Goal: Navigation & Orientation: Find specific page/section

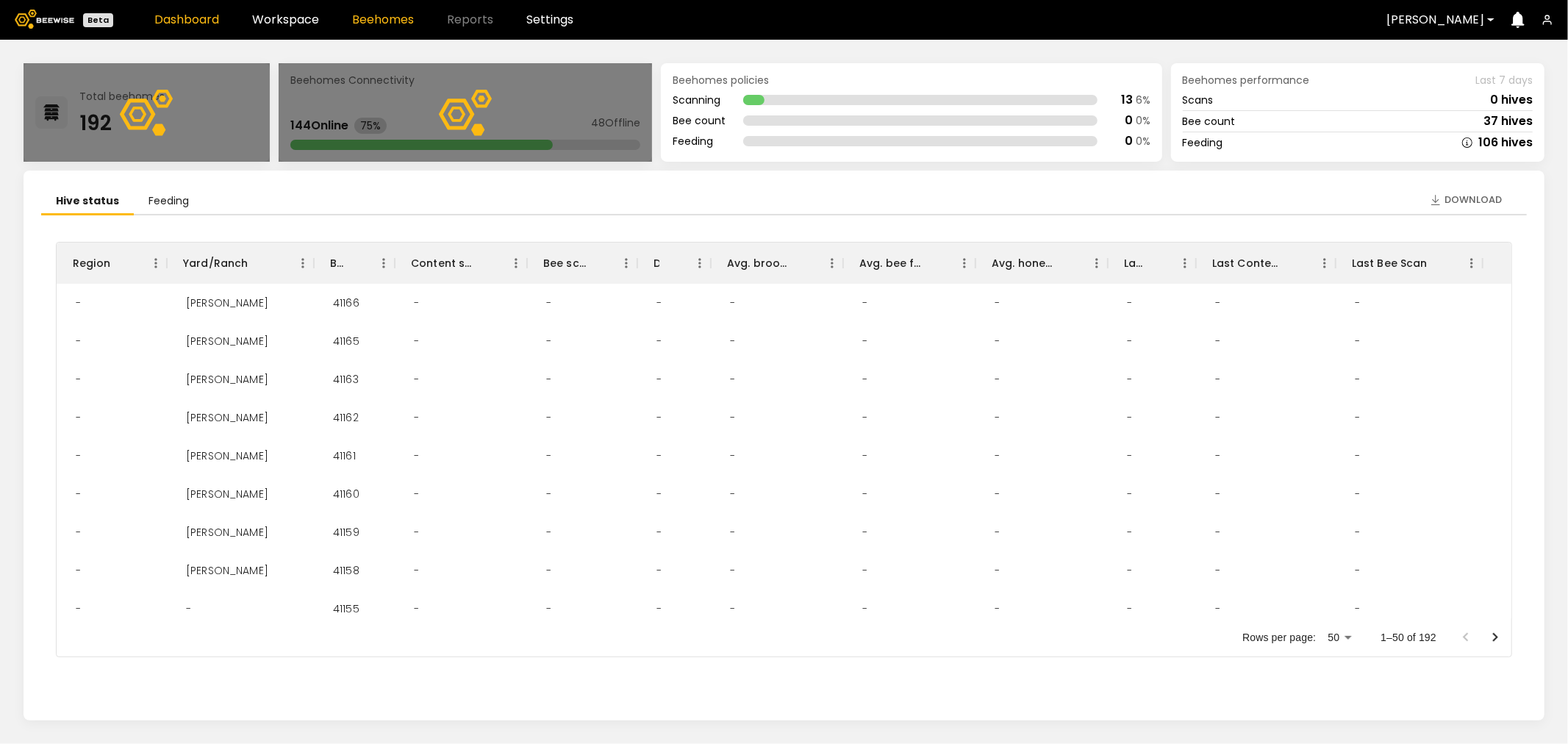
click at [371, 18] on link "Beehomes" at bounding box center [383, 19] width 61 height 12
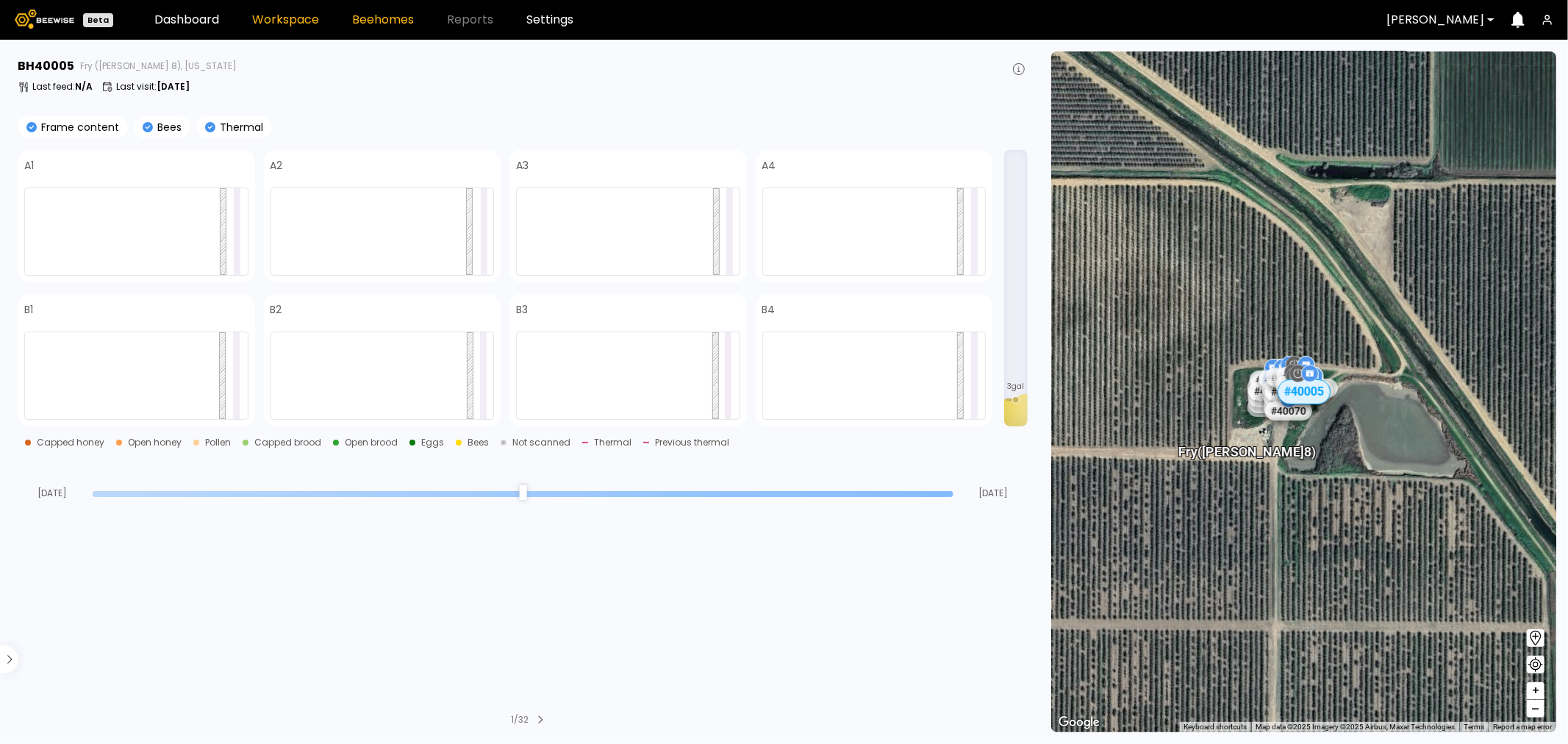
click at [281, 16] on link "Workspace" at bounding box center [285, 19] width 67 height 12
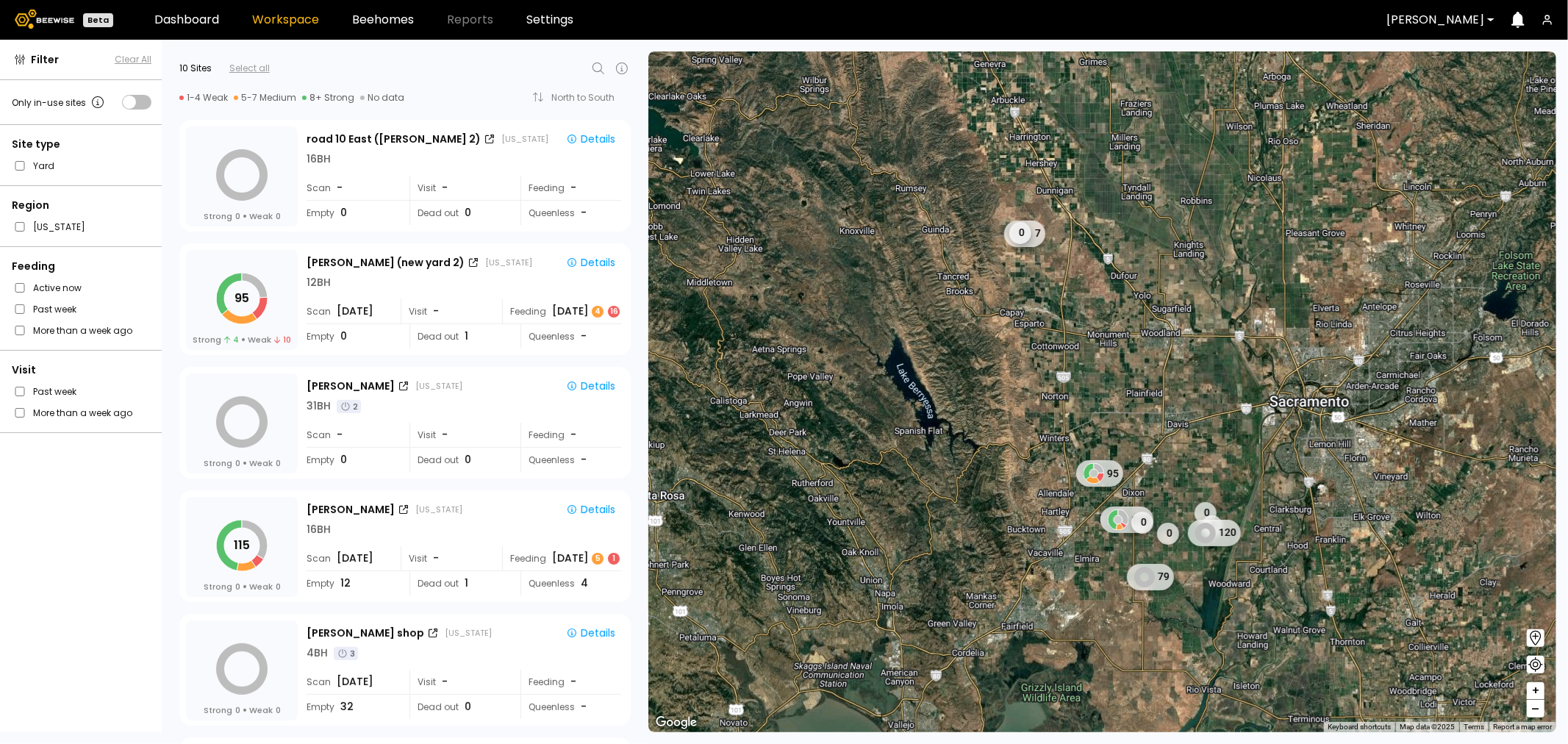
scroll to position [163, 0]
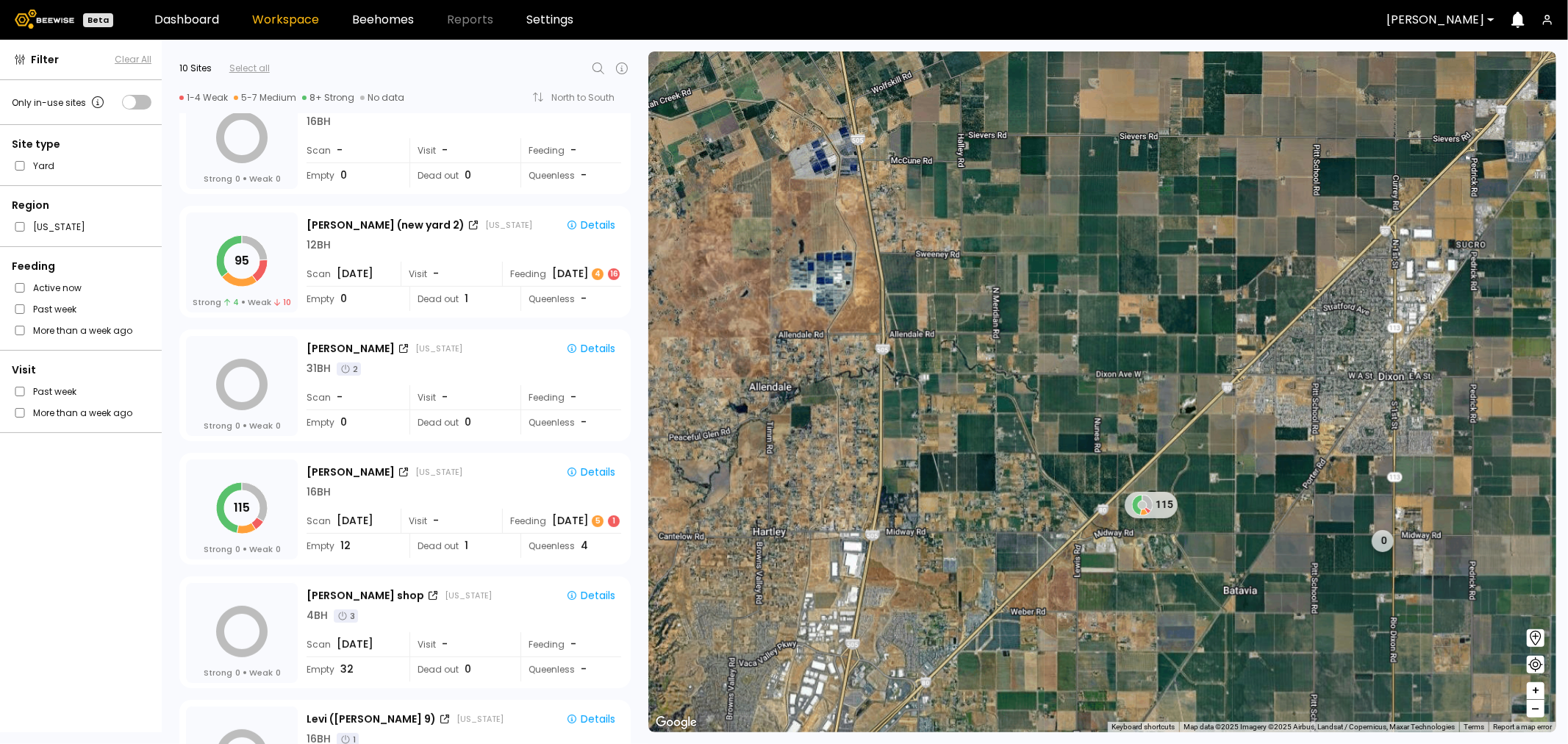
drag, startPoint x: 1069, startPoint y: 314, endPoint x: 1085, endPoint y: 451, distance: 137.9
click at [1085, 451] on div "115 0" at bounding box center [1102, 392] width 908 height 681
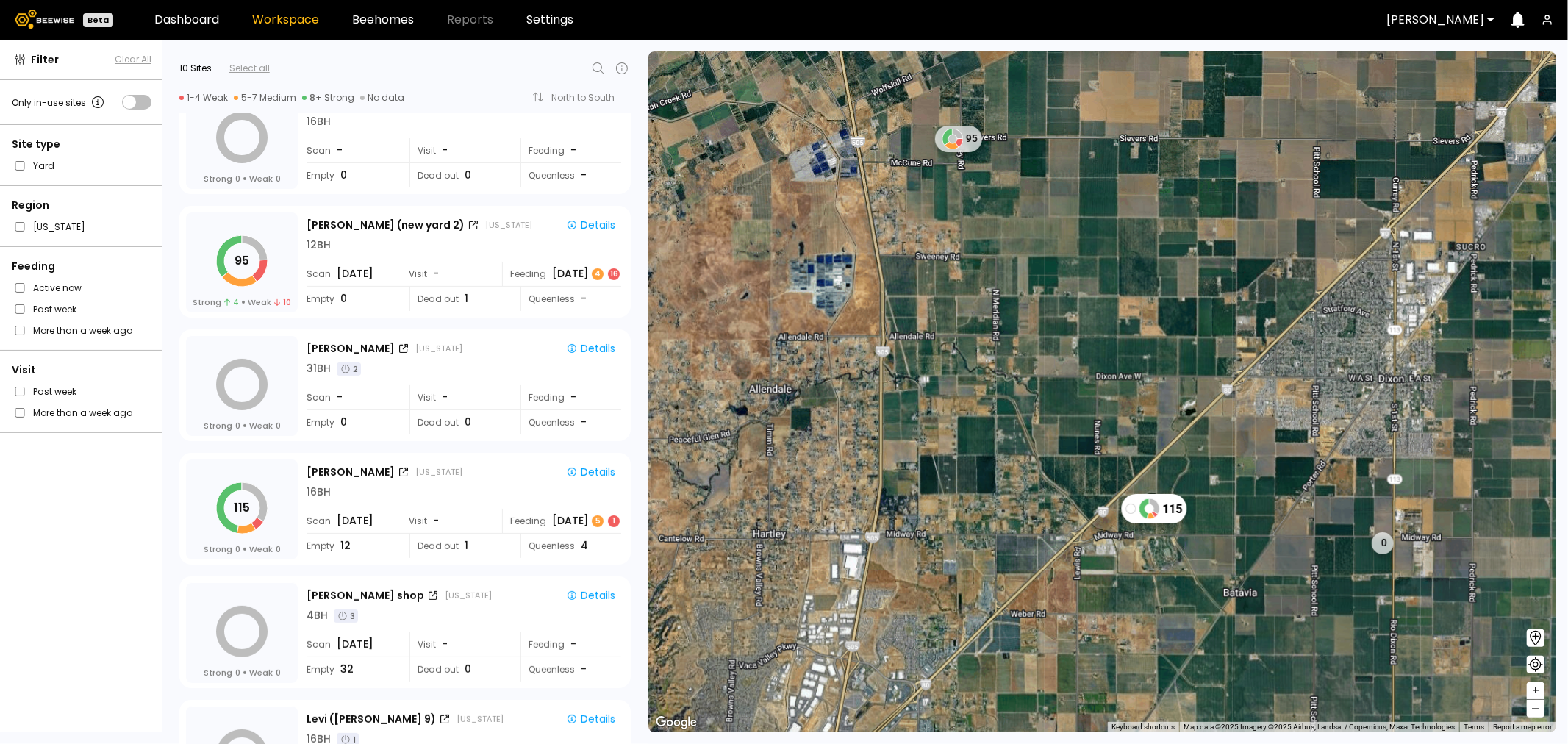
click at [1158, 516] on icon at bounding box center [1148, 508] width 21 height 21
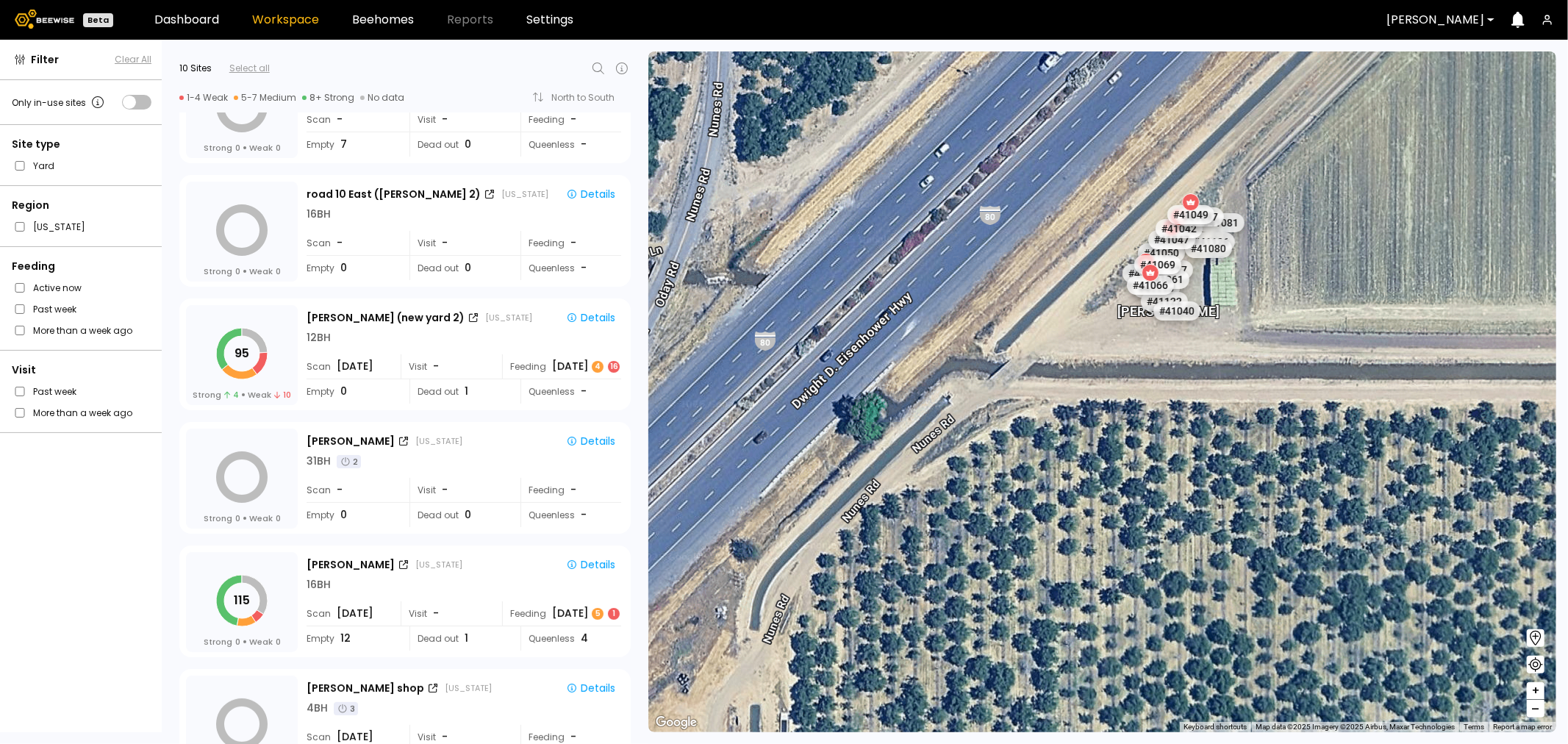
scroll to position [0, 0]
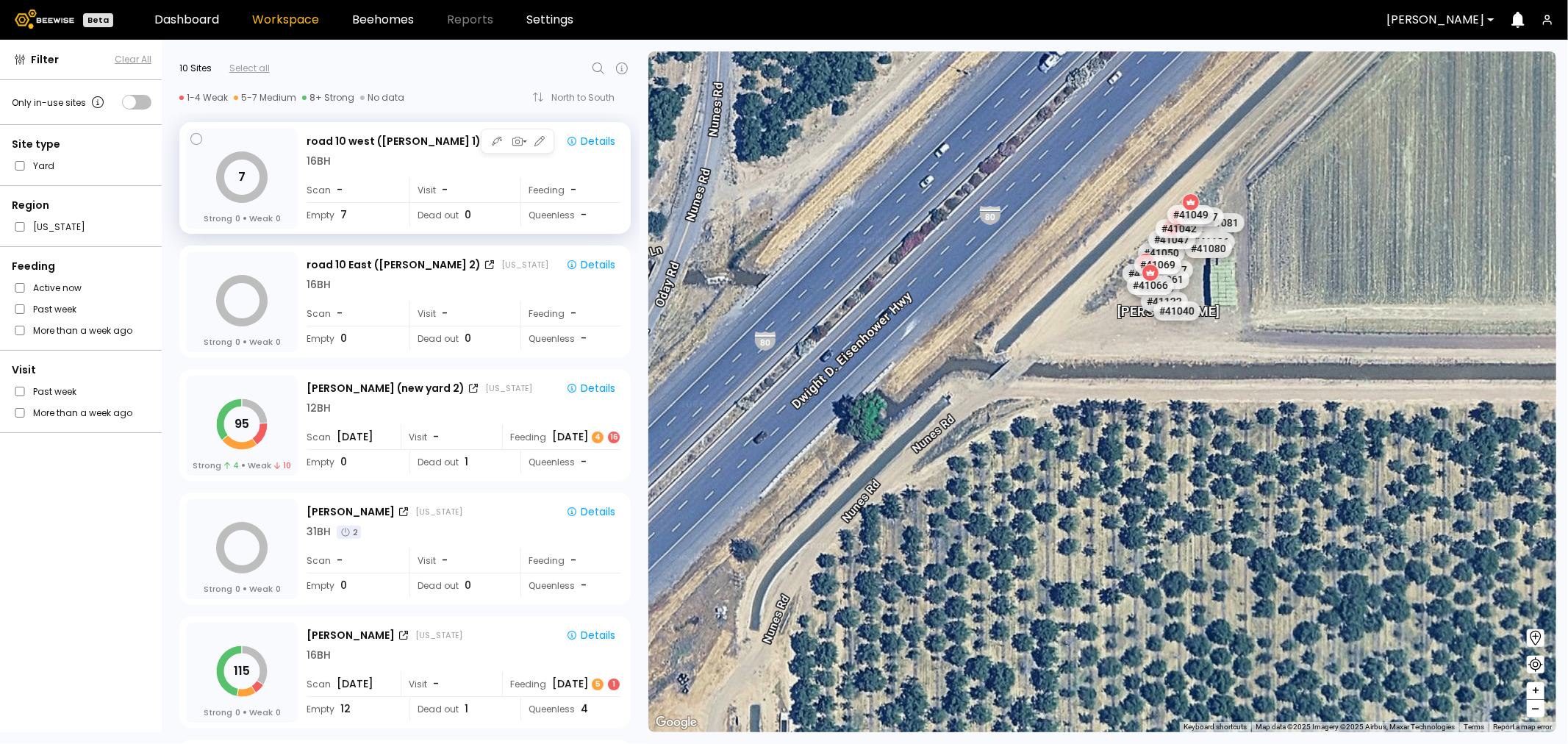
click at [362, 165] on div "16 BH" at bounding box center [463, 161] width 314 height 15
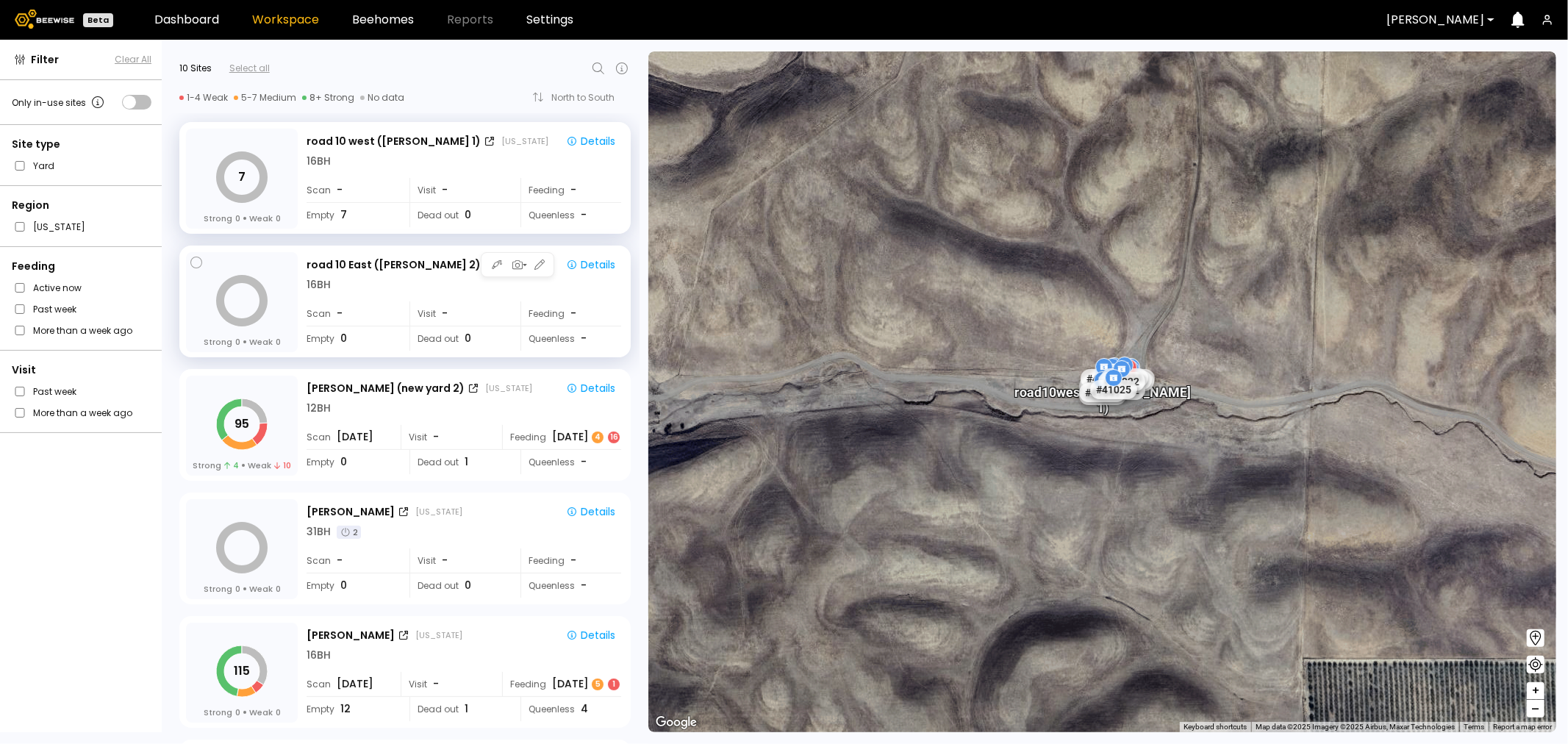
click at [374, 294] on div "road 10 East ([GEOGRAPHIC_DATA] 2) [US_STATE] Details 16 BH Scan - Visit - Feed…" at bounding box center [465, 303] width 317 height 101
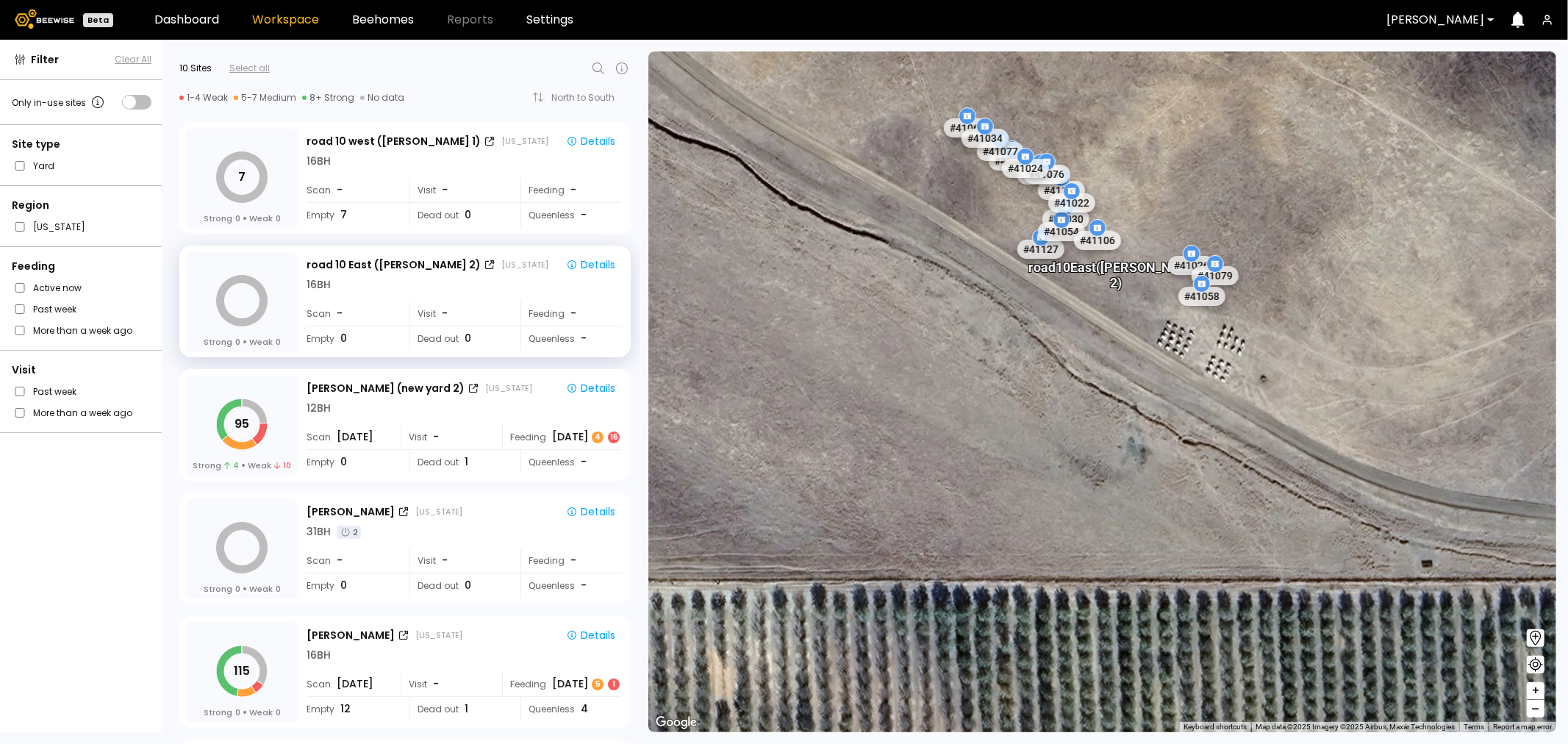
drag, startPoint x: 953, startPoint y: 262, endPoint x: 969, endPoint y: 466, distance: 204.6
click at [971, 472] on div "# 41073 # 41101 # 40069 # 41140 # 40702 # 40113 # 40306 # 40200 # 40736 # 40190…" at bounding box center [1102, 392] width 908 height 681
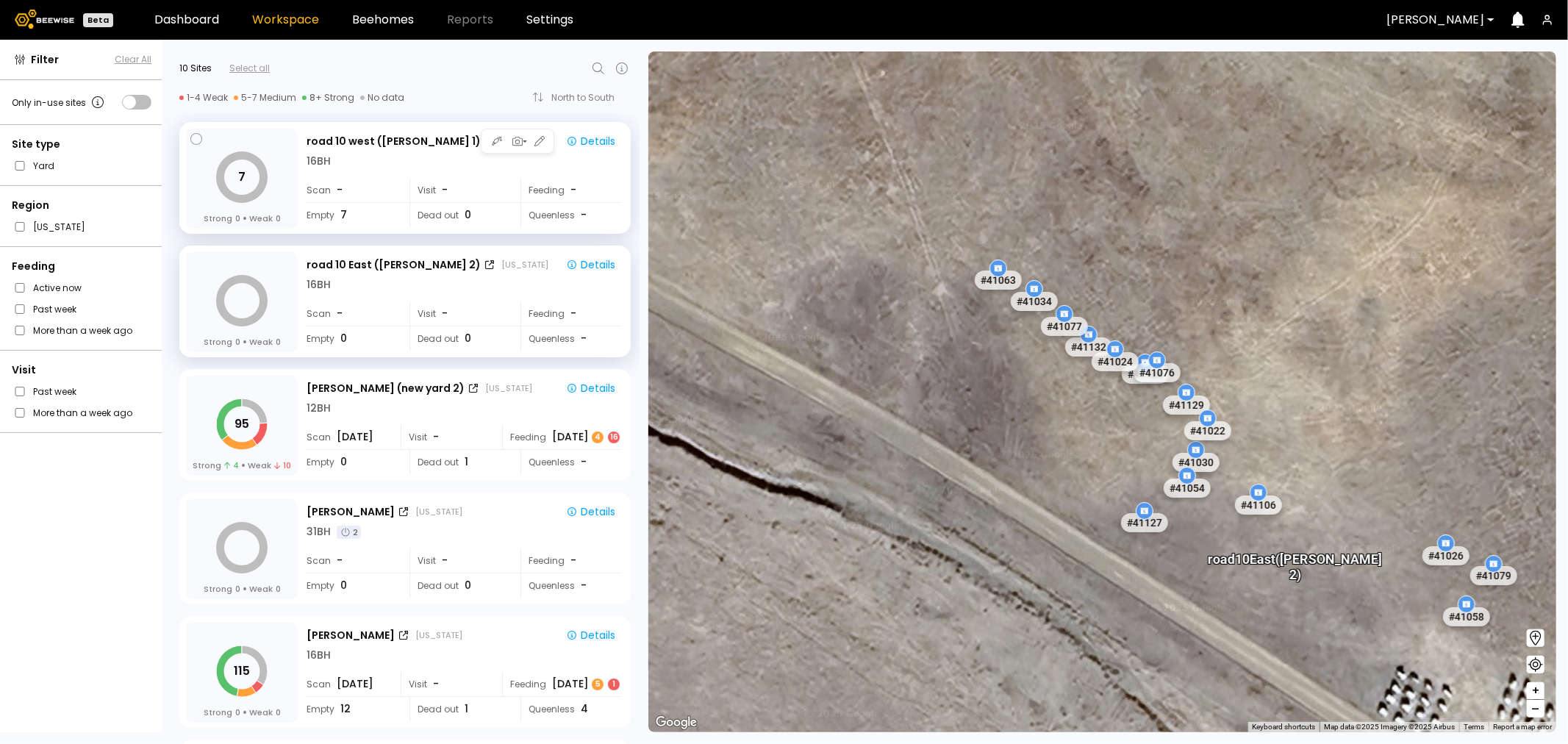
click at [370, 155] on div "16 BH" at bounding box center [463, 161] width 314 height 15
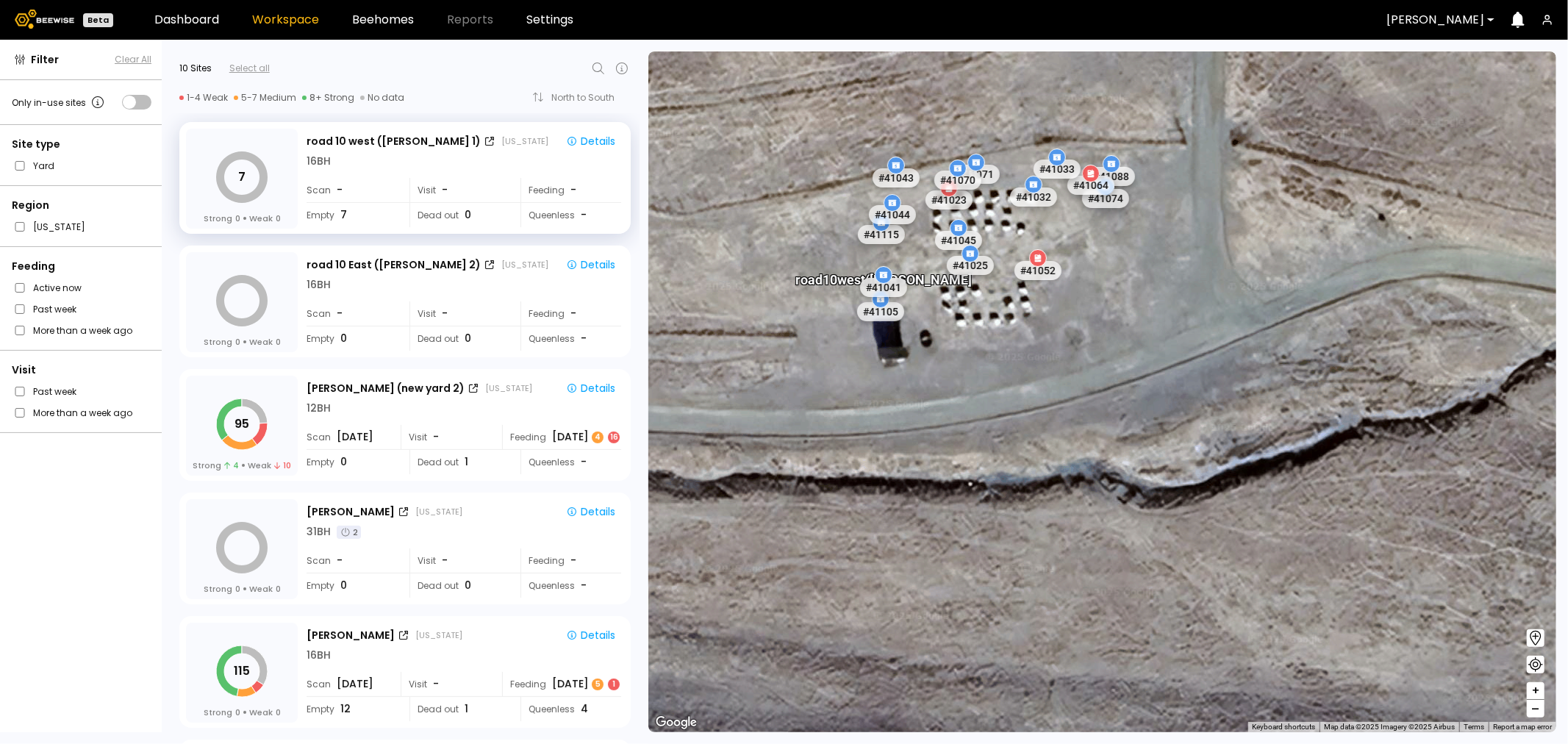
drag, startPoint x: 1018, startPoint y: 325, endPoint x: 1070, endPoint y: 467, distance: 151.2
click at [1070, 467] on div "# 41073 # 41101 # 40069 # 41140 # 40702 # 40113 # 40306 # 40200 # 40736 # 40190…" at bounding box center [1102, 392] width 908 height 681
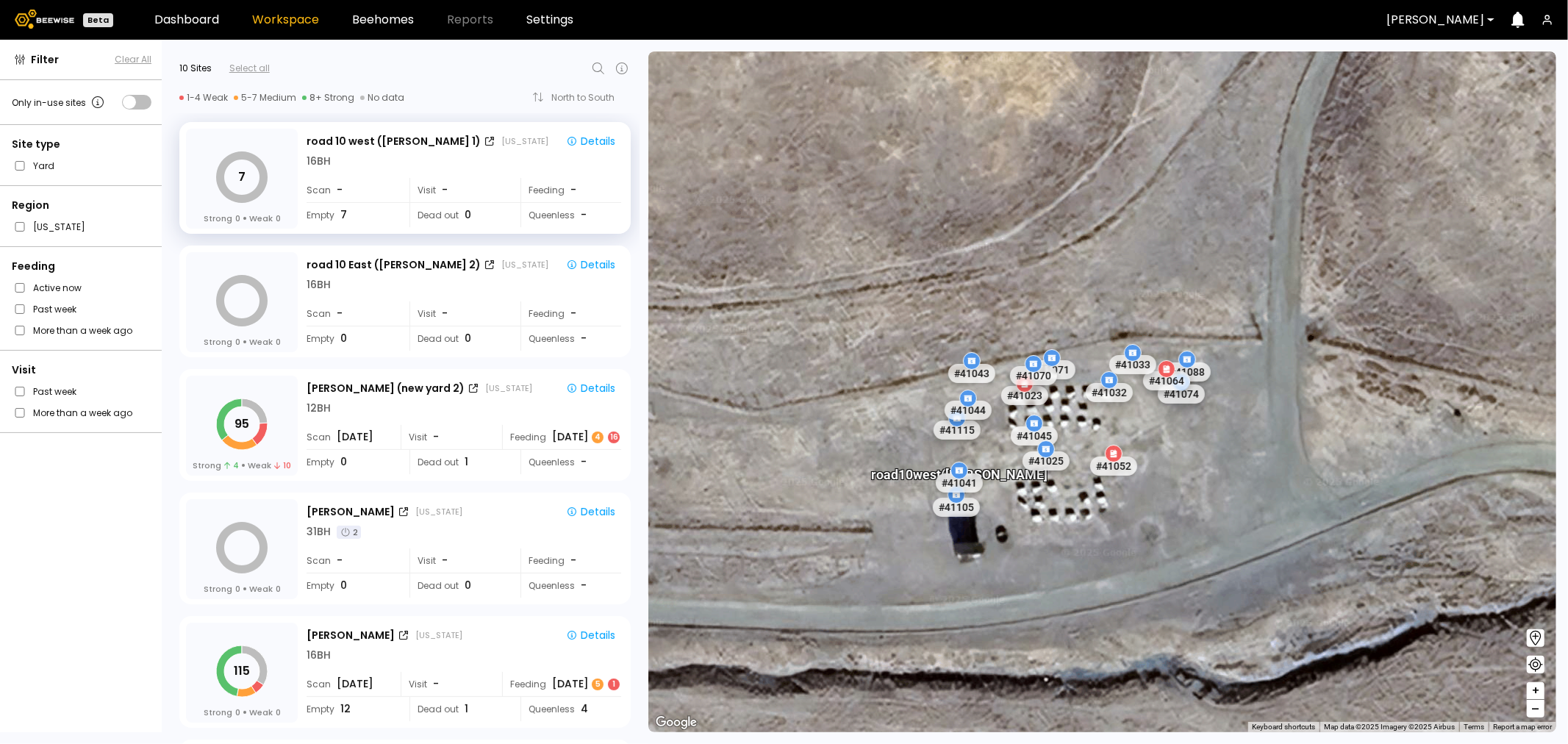
click at [1113, 454] on icon at bounding box center [1113, 453] width 7 height 5
click at [1119, 463] on div "# 41052" at bounding box center [1113, 466] width 51 height 24
